Goal: Task Accomplishment & Management: Manage account settings

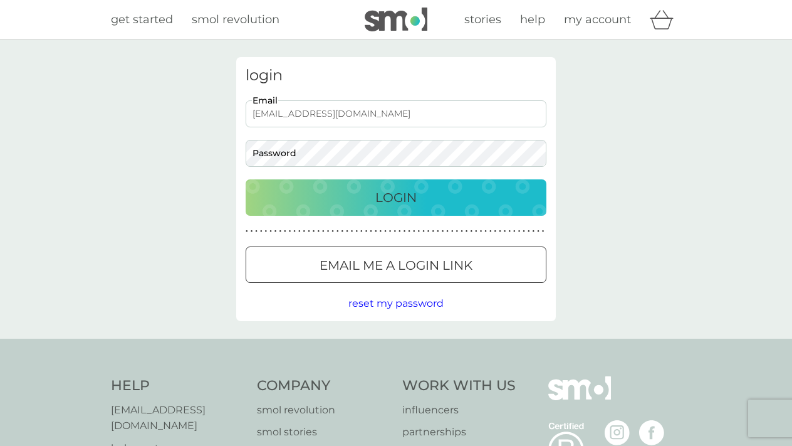
type input "[EMAIL_ADDRESS][DOMAIN_NAME]"
click at [396, 197] on button "Login" at bounding box center [396, 197] width 301 height 36
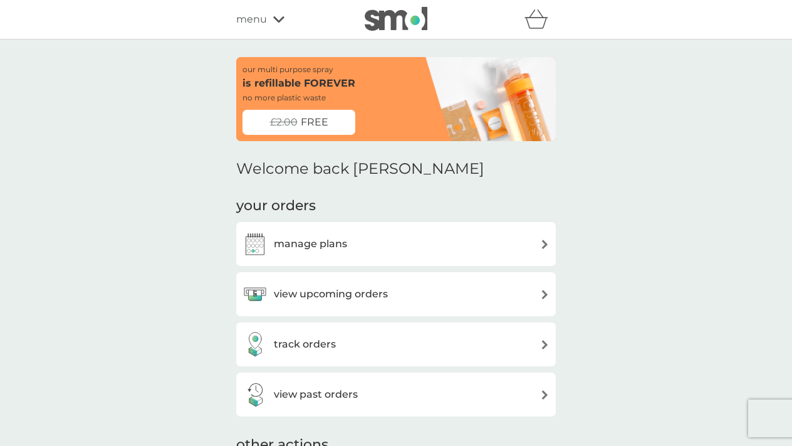
click at [390, 234] on div "manage plans" at bounding box center [396, 243] width 307 height 25
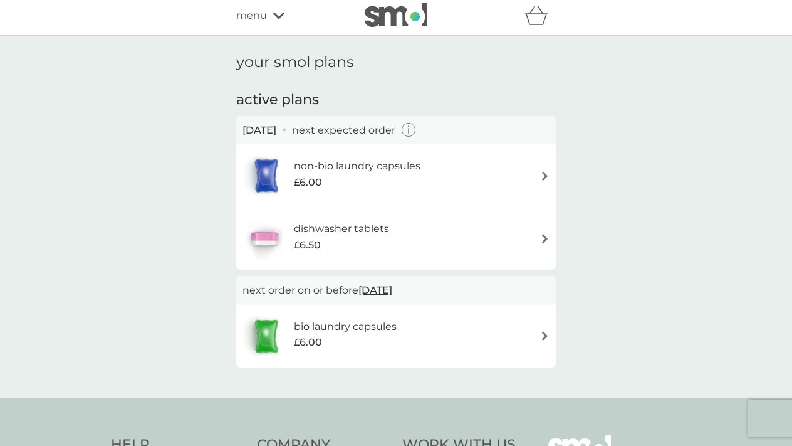
scroll to position [7, 0]
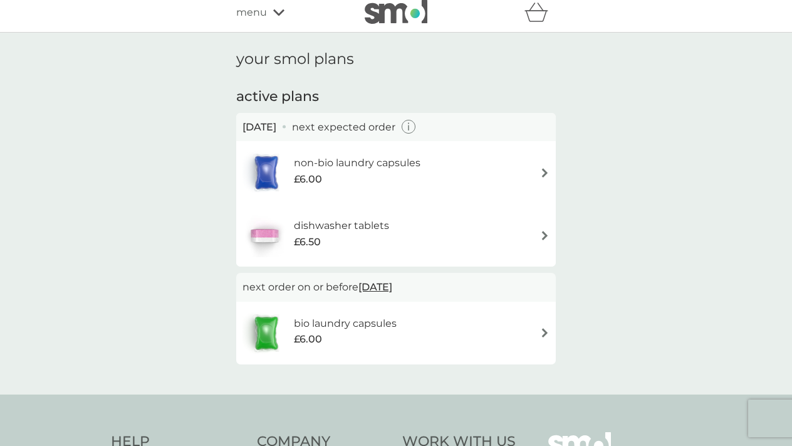
click at [548, 168] on img at bounding box center [544, 172] width 9 height 9
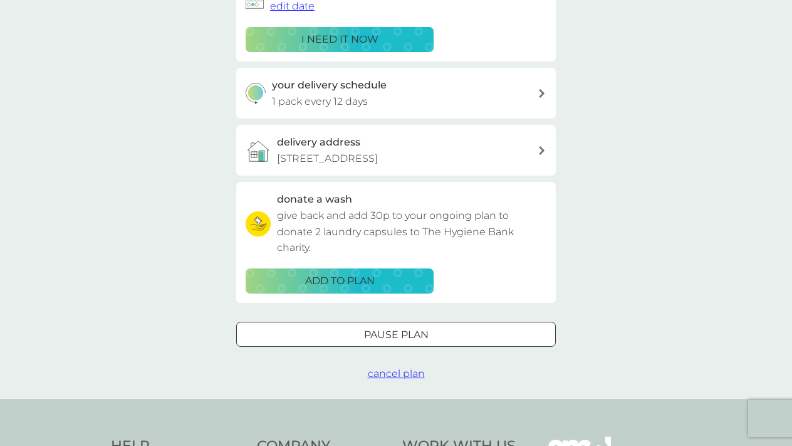
scroll to position [259, 0]
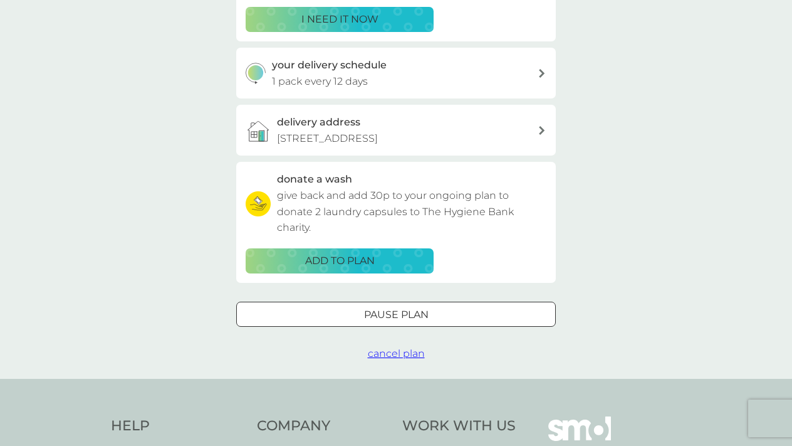
click at [433, 322] on div "Pause plan" at bounding box center [396, 315] width 318 height 16
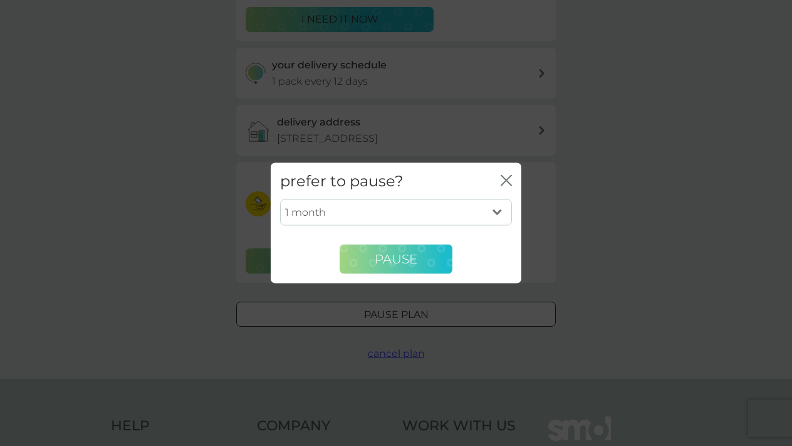
click at [423, 265] on button "Pause" at bounding box center [396, 259] width 113 height 30
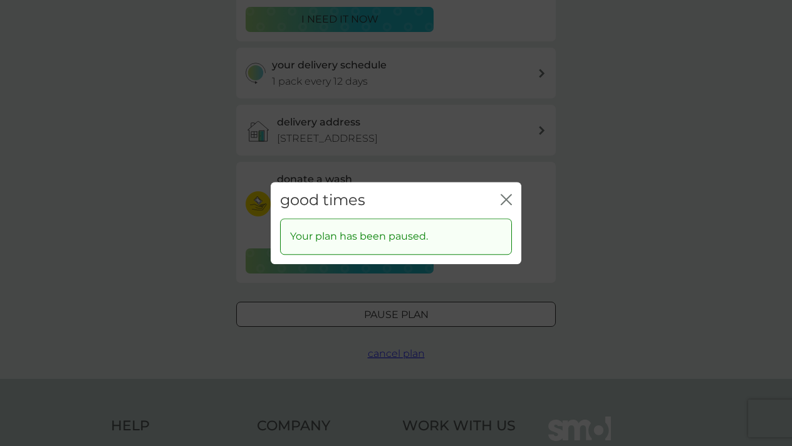
click at [508, 196] on icon "close" at bounding box center [506, 199] width 11 height 11
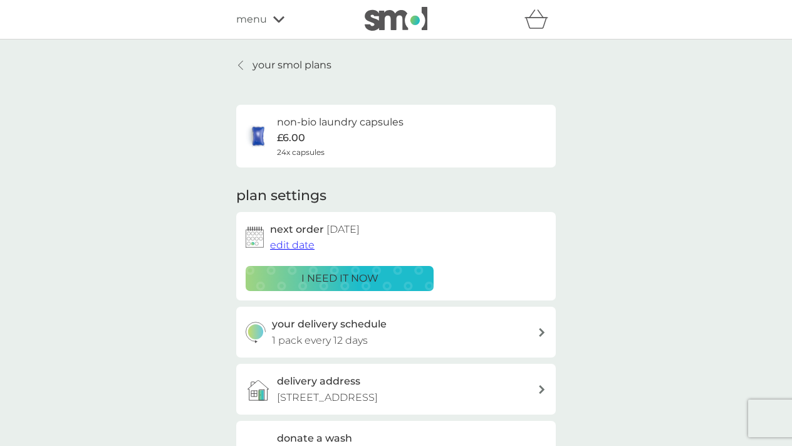
scroll to position [0, 0]
click at [246, 65] on div at bounding box center [241, 65] width 9 height 10
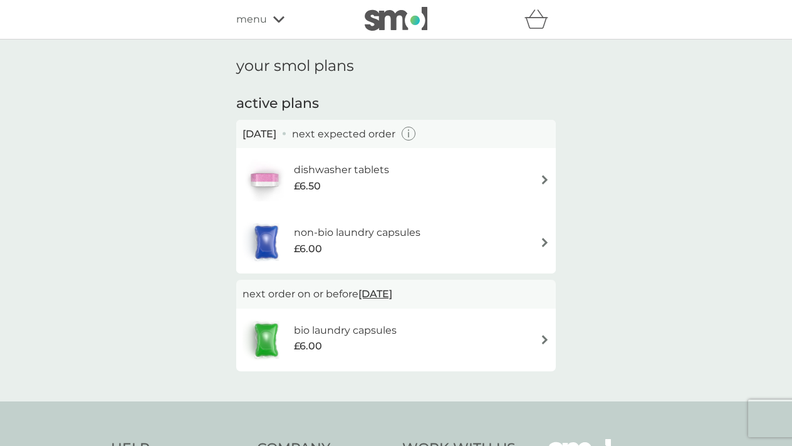
click at [542, 177] on img at bounding box center [544, 179] width 9 height 9
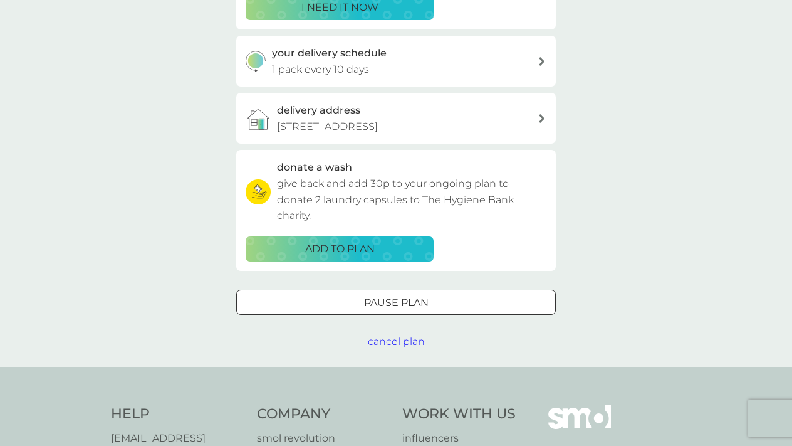
scroll to position [275, 0]
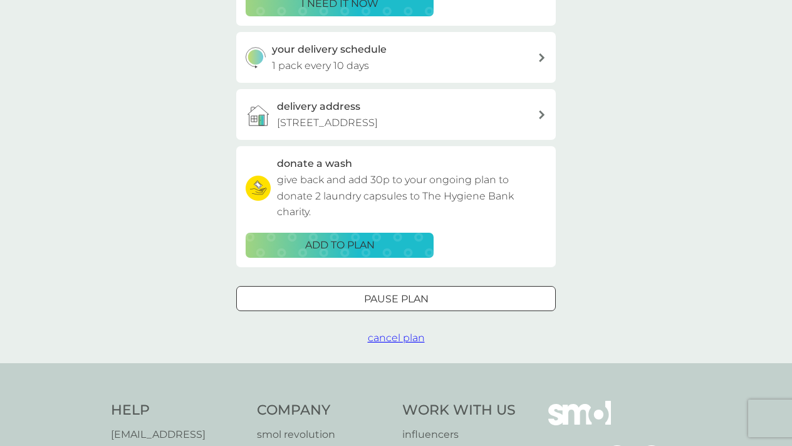
click at [417, 305] on div at bounding box center [396, 298] width 45 height 13
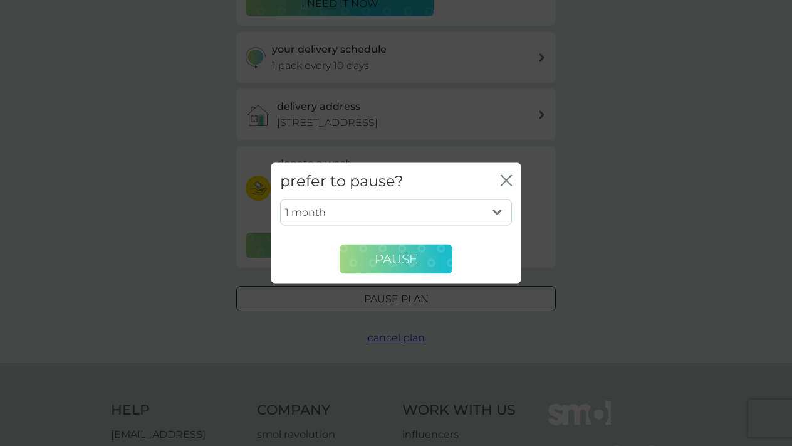
click at [416, 260] on span "Pause" at bounding box center [396, 258] width 43 height 15
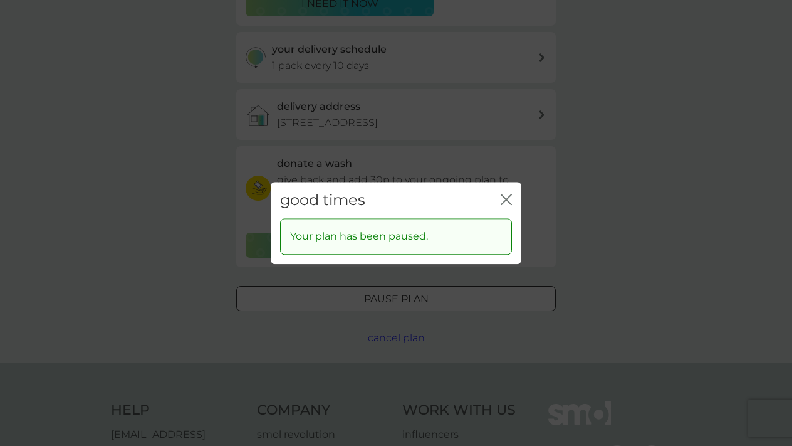
click at [510, 200] on icon "close" at bounding box center [506, 199] width 11 height 11
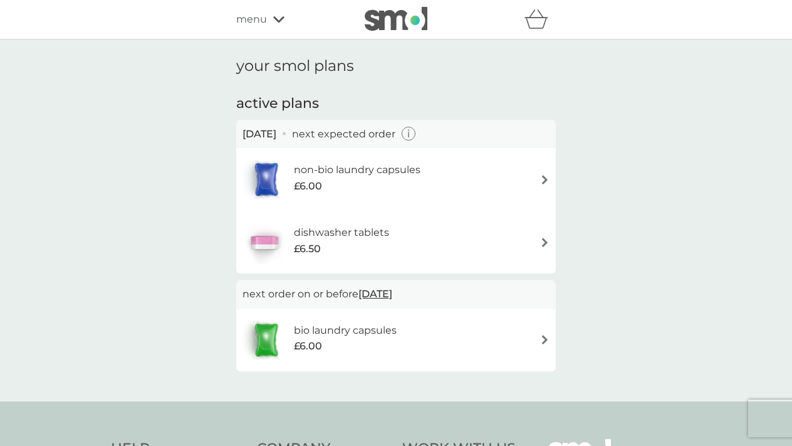
click at [541, 336] on img at bounding box center [544, 339] width 9 height 9
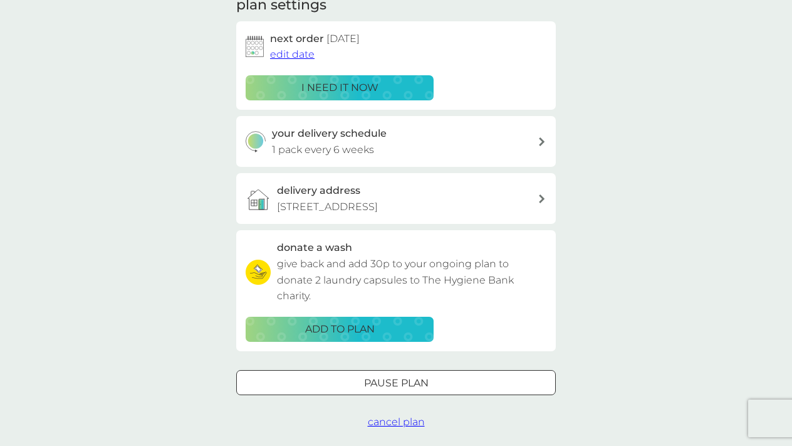
scroll to position [199, 0]
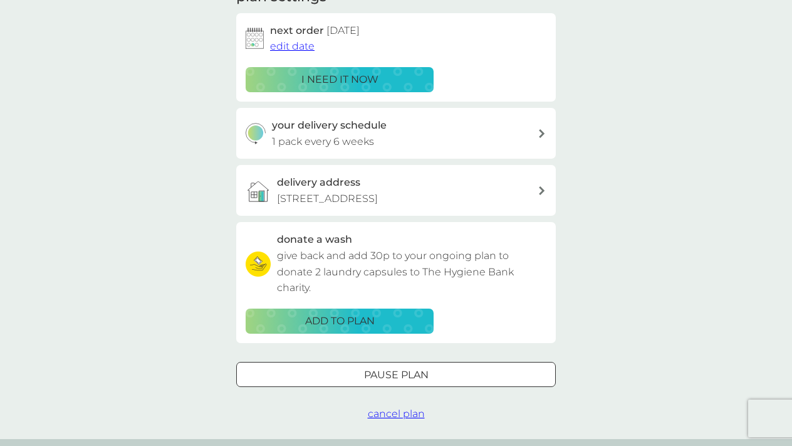
click at [409, 381] on div at bounding box center [396, 374] width 45 height 13
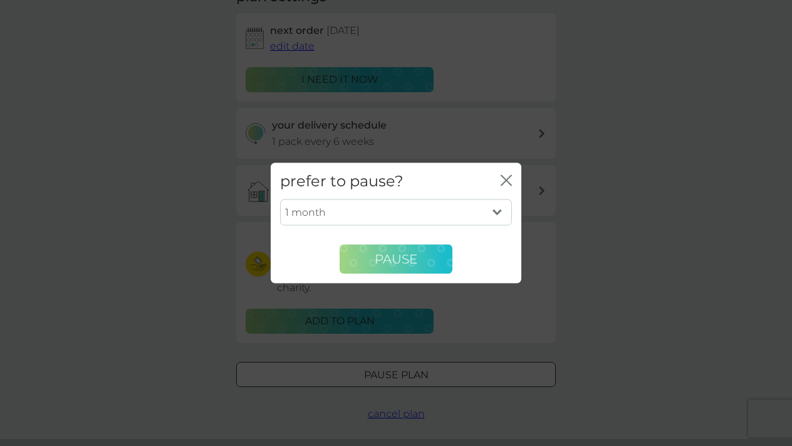
click at [419, 269] on button "Pause" at bounding box center [396, 259] width 113 height 30
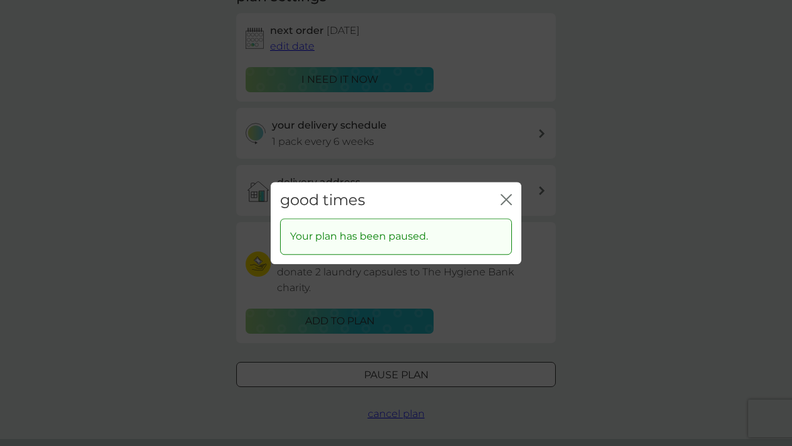
click at [508, 198] on icon "close" at bounding box center [508, 199] width 5 height 10
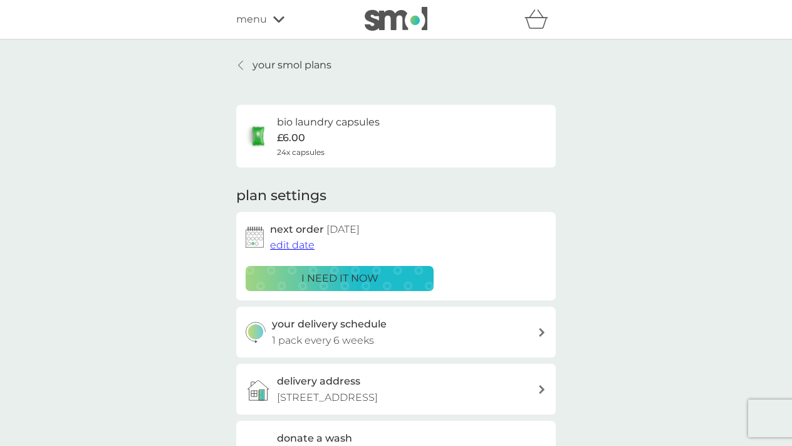
scroll to position [0, 0]
click at [266, 18] on span "menu" at bounding box center [251, 19] width 31 height 16
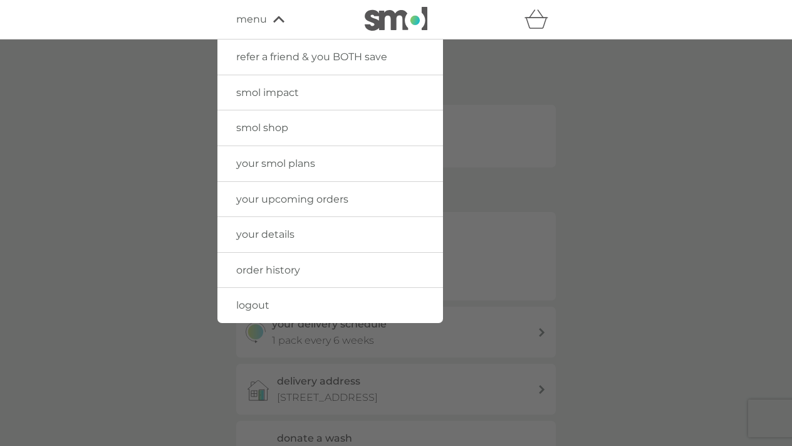
click at [265, 304] on span "logout" at bounding box center [252, 305] width 33 height 12
